Goal: Communication & Community: Answer question/provide support

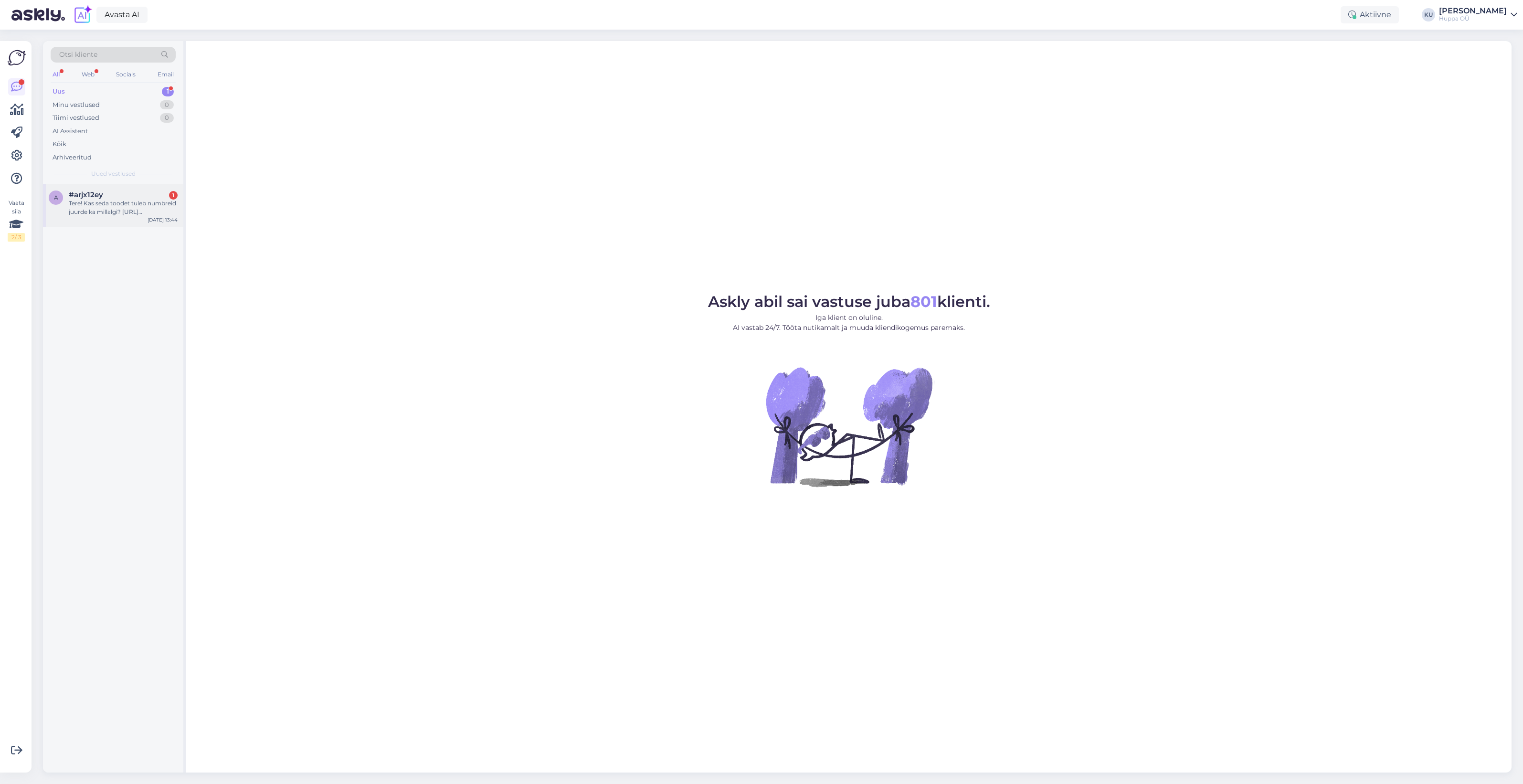
click at [92, 193] on span "#arjx12ey" at bounding box center [86, 195] width 34 height 9
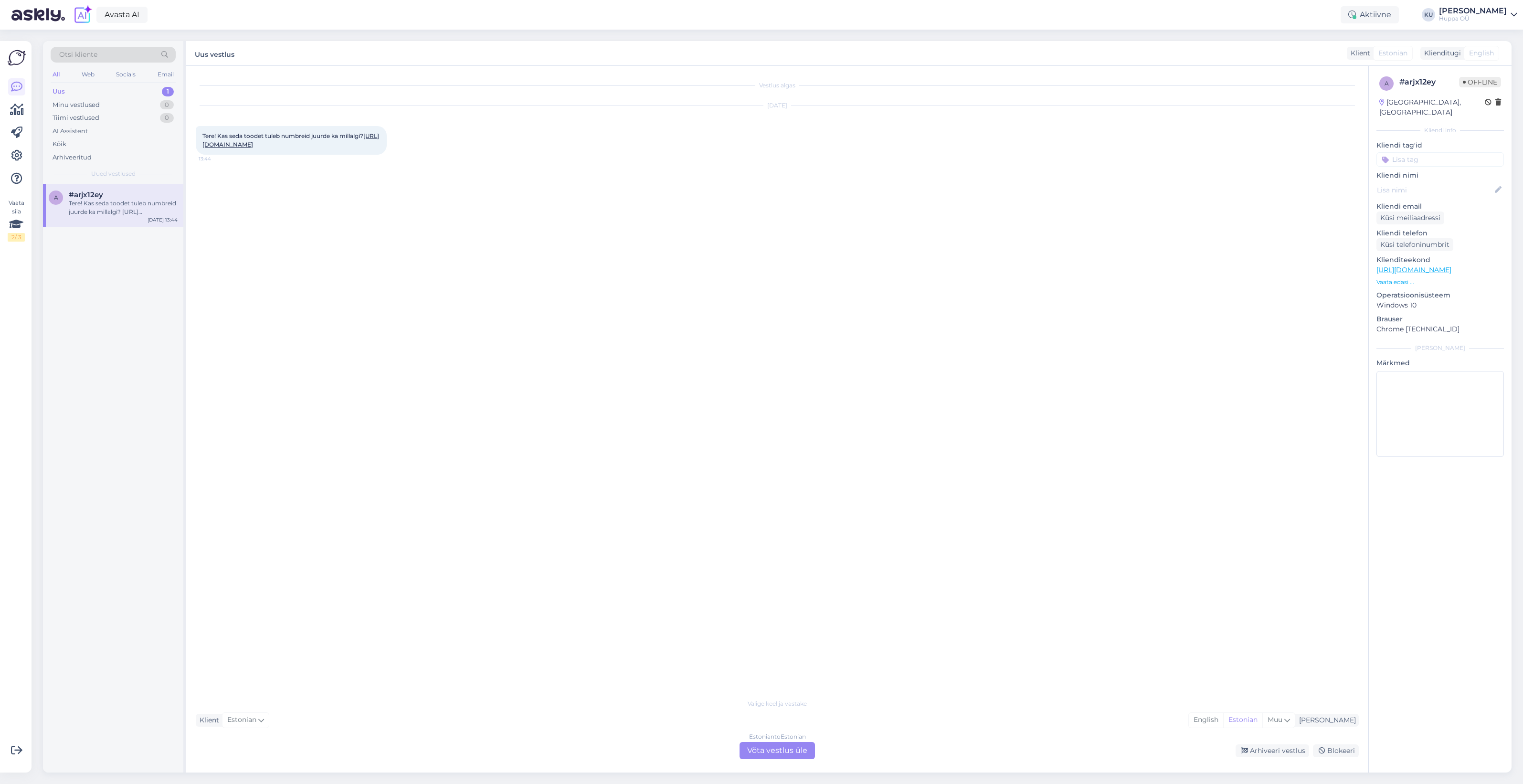
click at [786, 757] on div "Estonian to Estonian Võta vestlus üle" at bounding box center [777, 750] width 75 height 17
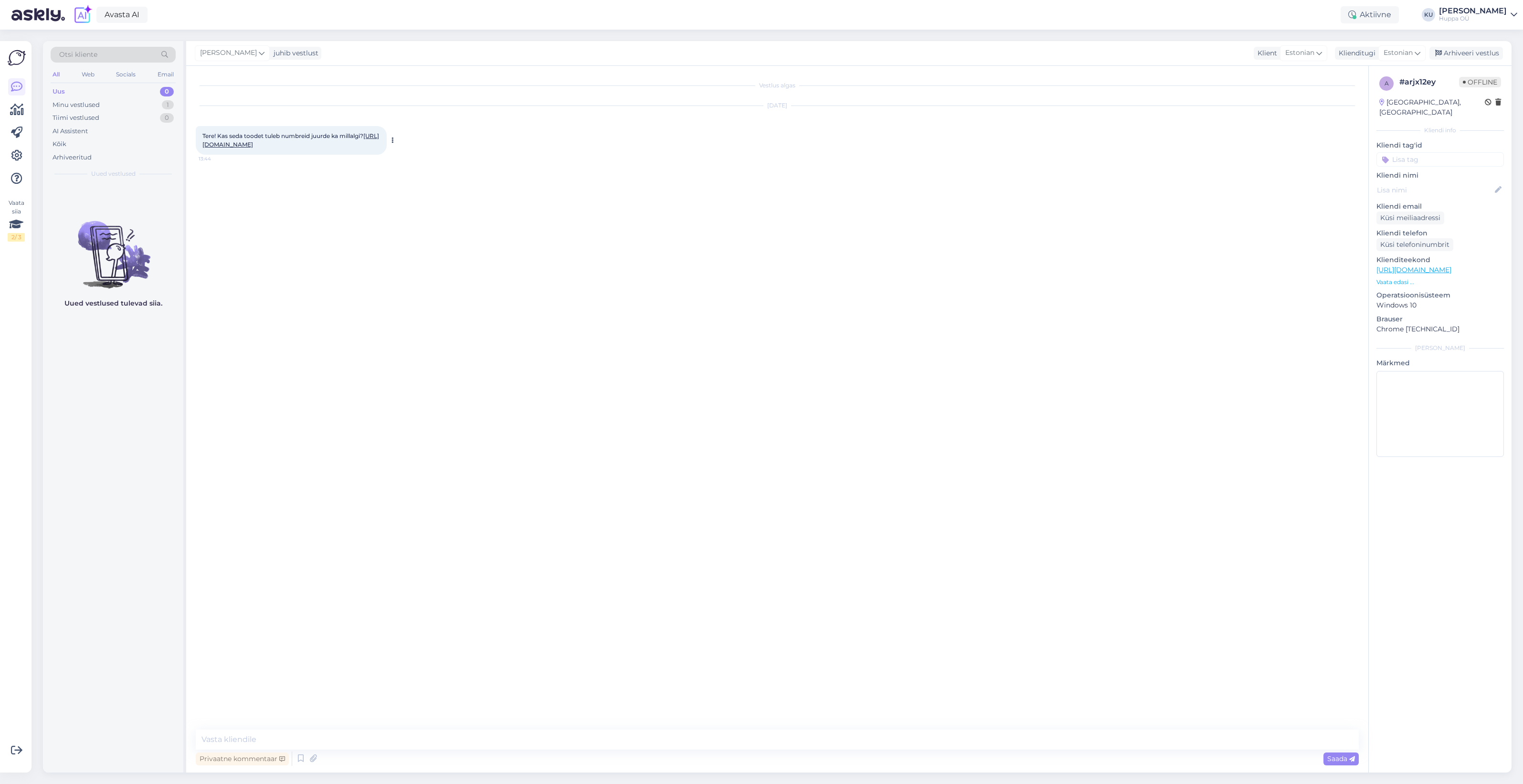
click at [315, 141] on link "[URL][DOMAIN_NAME]" at bounding box center [290, 140] width 177 height 16
click at [215, 732] on textarea at bounding box center [777, 739] width 1163 height 20
type textarea "Tere! See on vanema hooaja muster ehk juurde [PERSON_NAME]. Aga mis suurust Te …"
click at [1462, 55] on div "Arhiveeri vestlus" at bounding box center [1466, 53] width 73 height 13
